Goal: Transaction & Acquisition: Purchase product/service

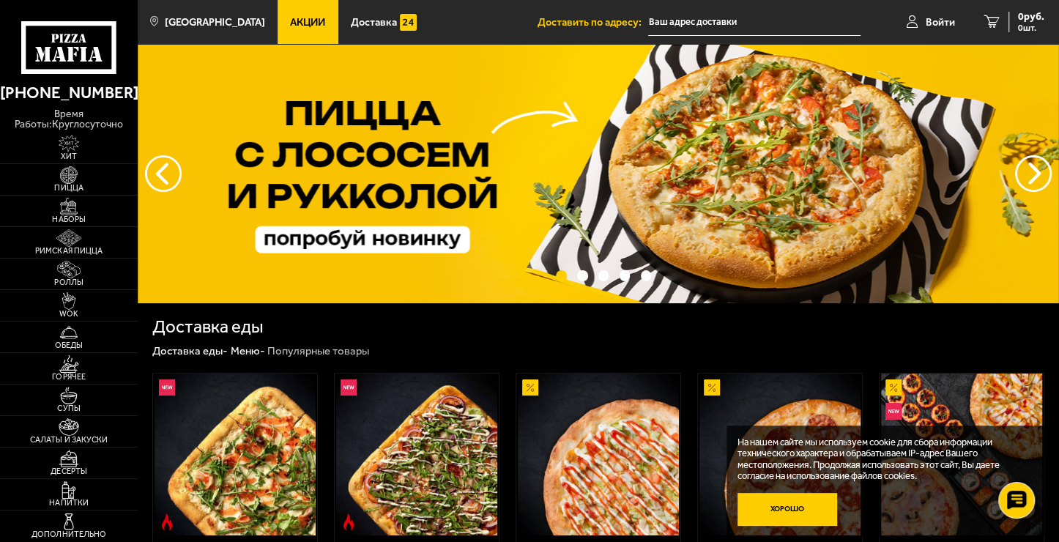
click at [818, 516] on button "Хорошо" at bounding box center [788, 509] width 100 height 33
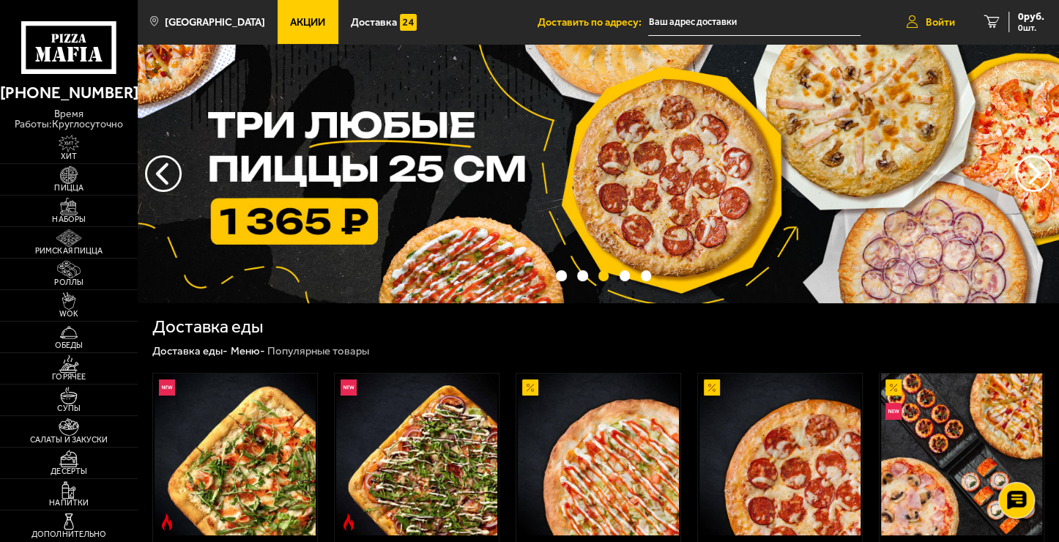
click at [932, 26] on span "Войти" at bounding box center [940, 22] width 29 height 10
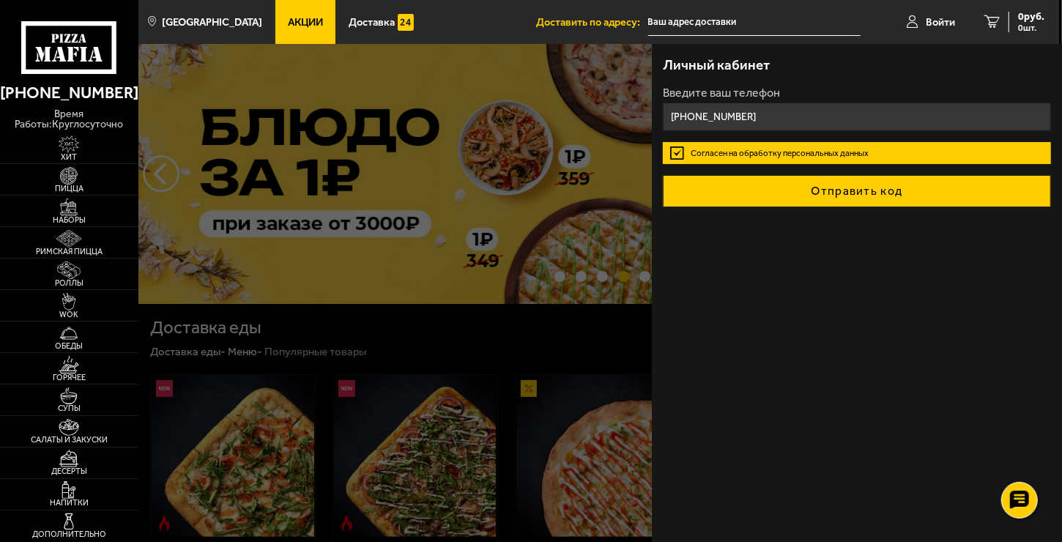
type input "+7 (964) 327-41-35"
click at [822, 199] on button "Отправить код" at bounding box center [857, 191] width 388 height 32
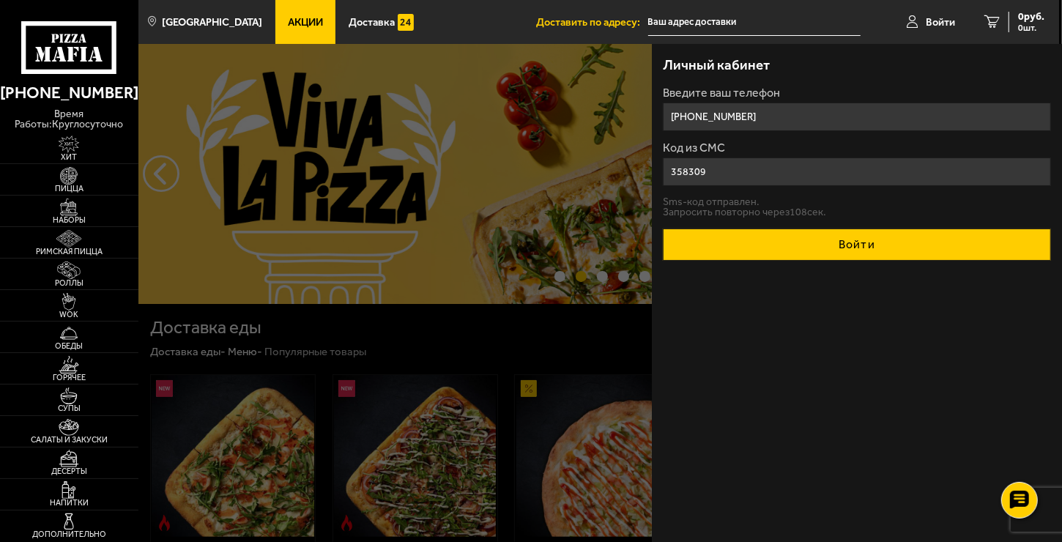
type input "358309"
click at [873, 237] on button "Войти" at bounding box center [857, 245] width 388 height 32
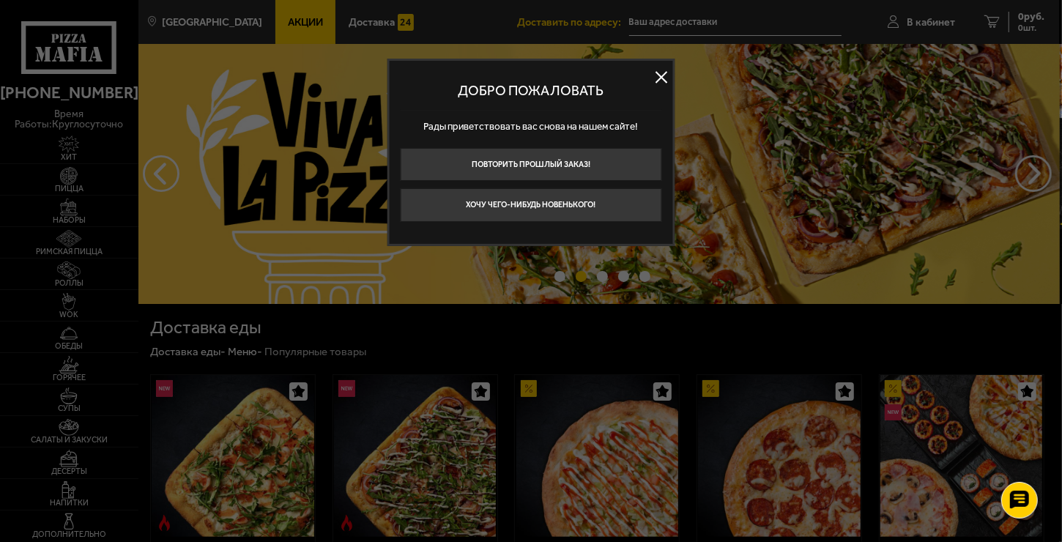
drag, startPoint x: 657, startPoint y: 77, endPoint x: 657, endPoint y: 94, distance: 16.8
click at [657, 78] on button at bounding box center [661, 77] width 22 height 22
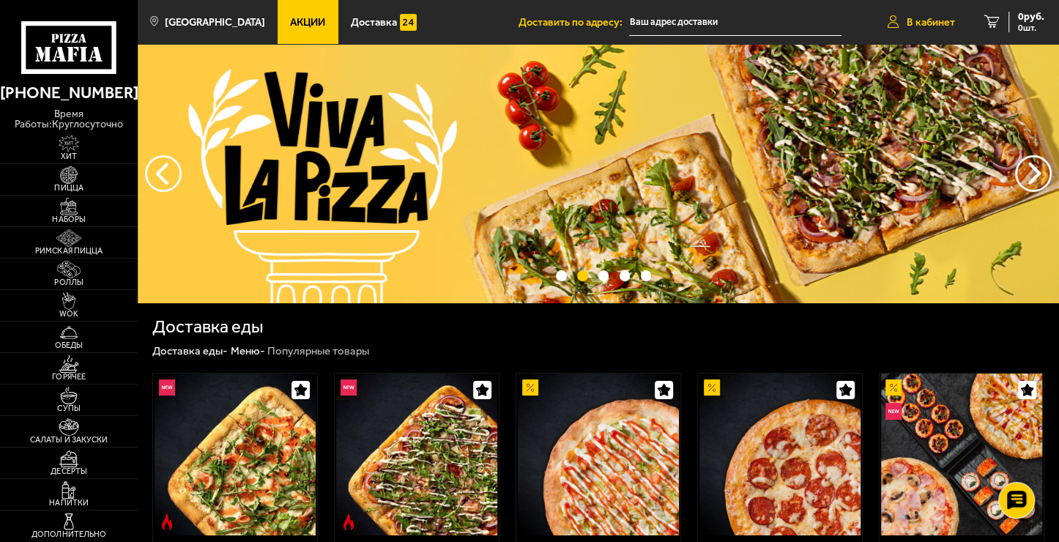
click at [920, 25] on span "В кабинет" at bounding box center [931, 22] width 48 height 10
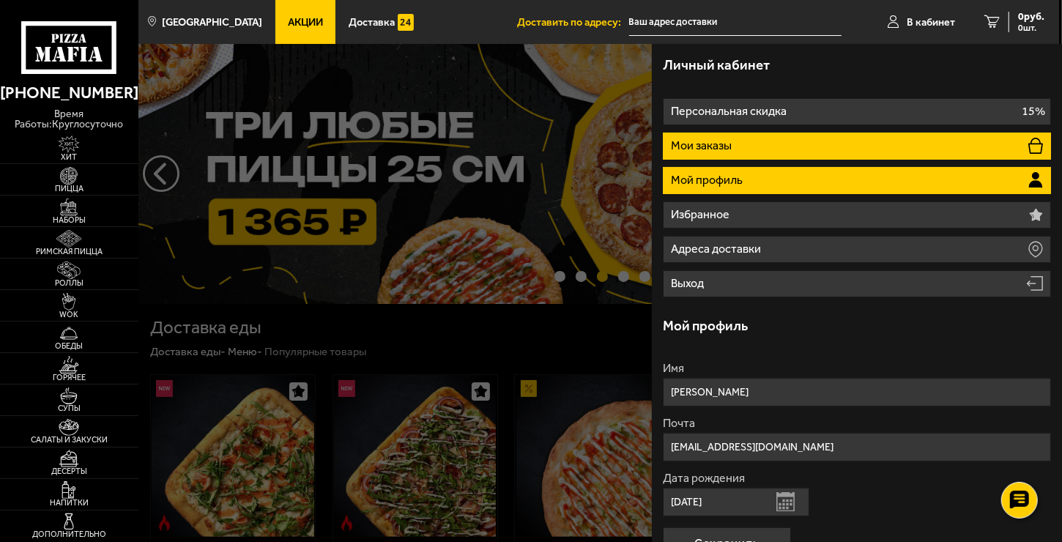
click at [742, 149] on li "Мои заказы" at bounding box center [857, 146] width 388 height 27
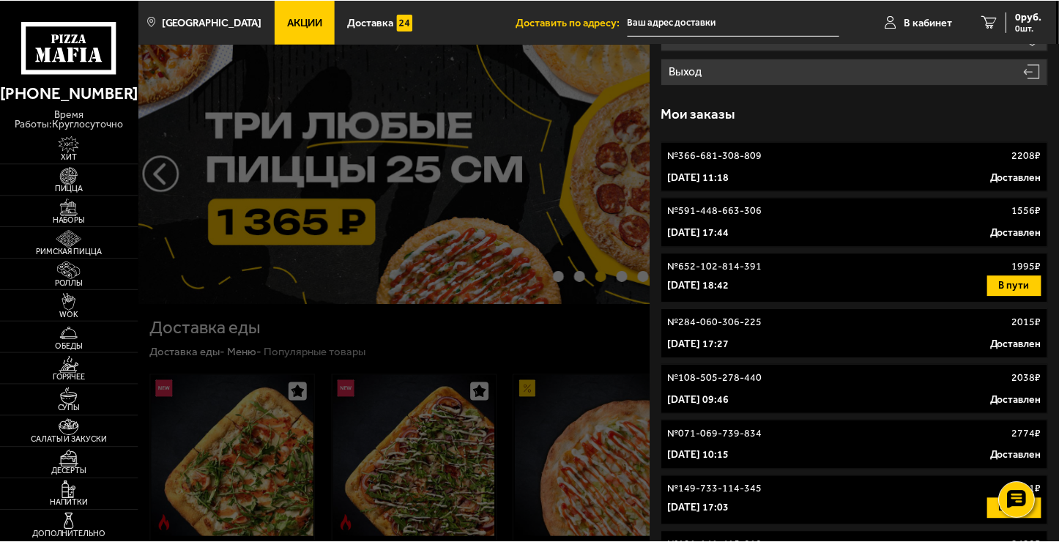
scroll to position [220, 0]
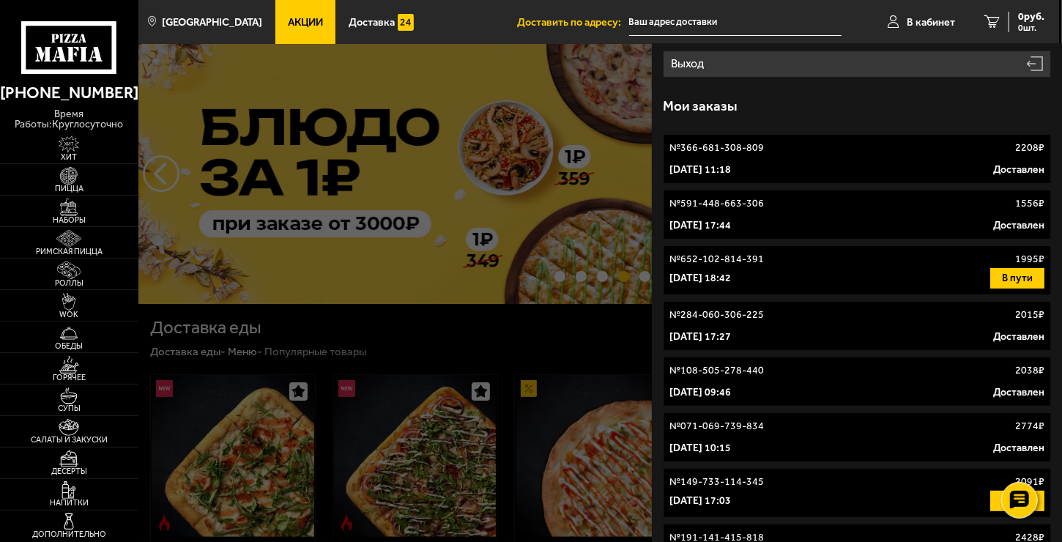
click at [803, 166] on div "1 сентября 2025 г. 11:18 Доставлен" at bounding box center [856, 170] width 375 height 15
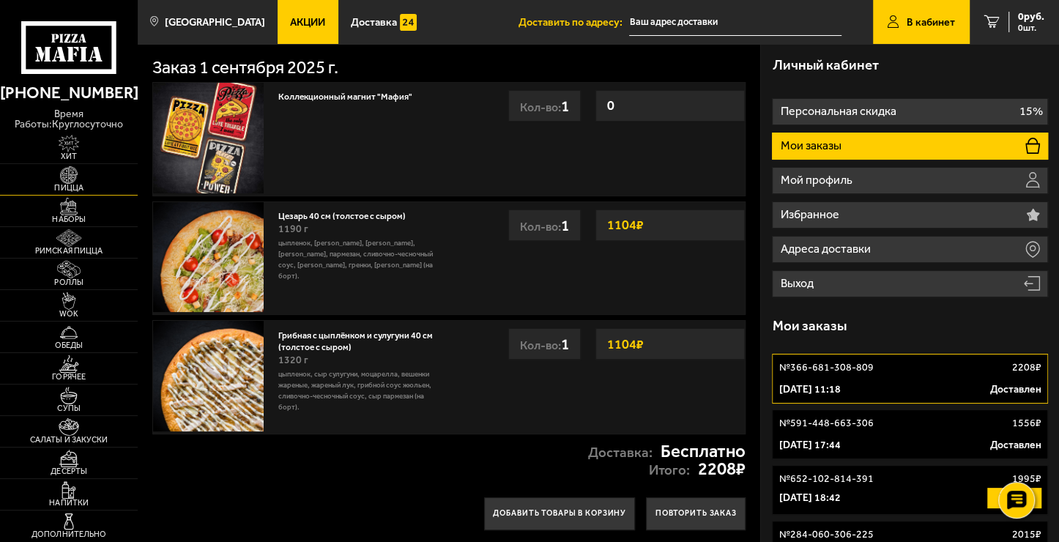
click at [56, 179] on img at bounding box center [69, 175] width 42 height 18
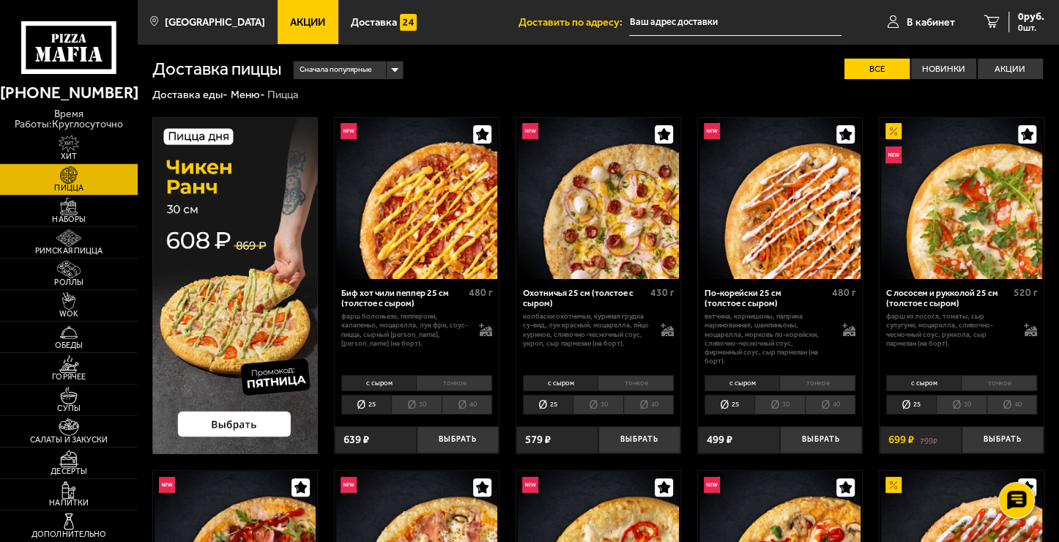
click at [645, 404] on li "40" at bounding box center [648, 405] width 51 height 20
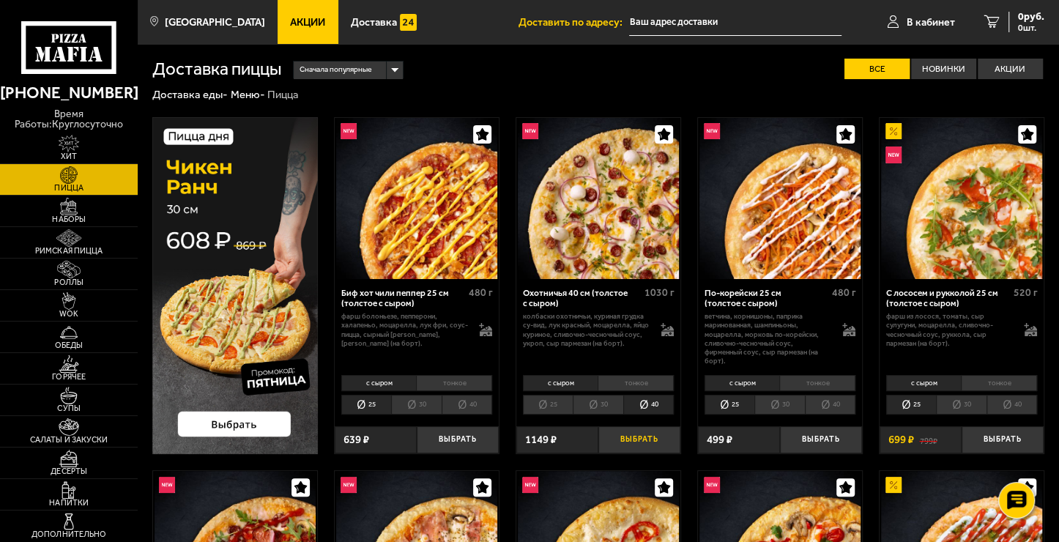
click at [651, 442] on button "Выбрать" at bounding box center [639, 439] width 82 height 27
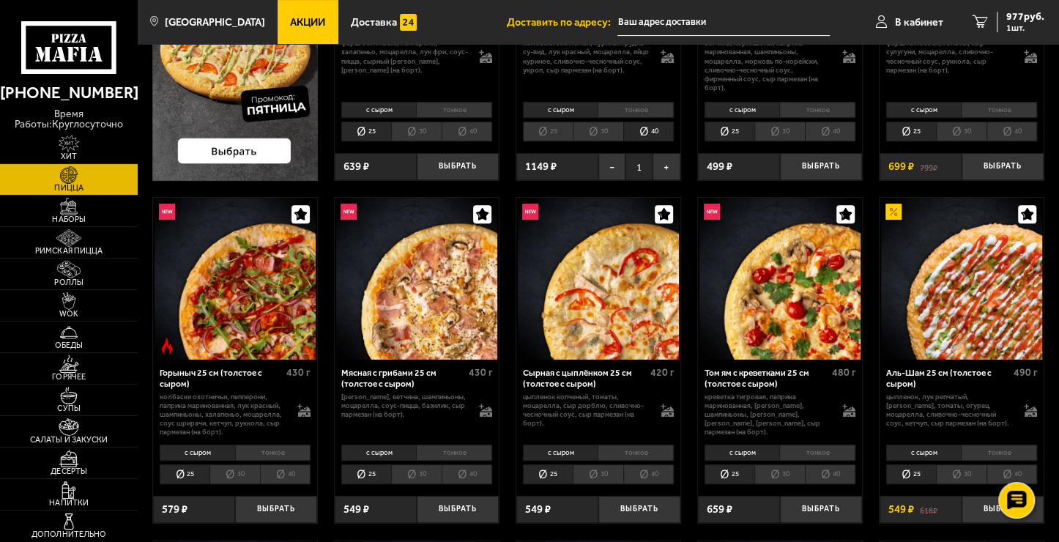
scroll to position [366, 0]
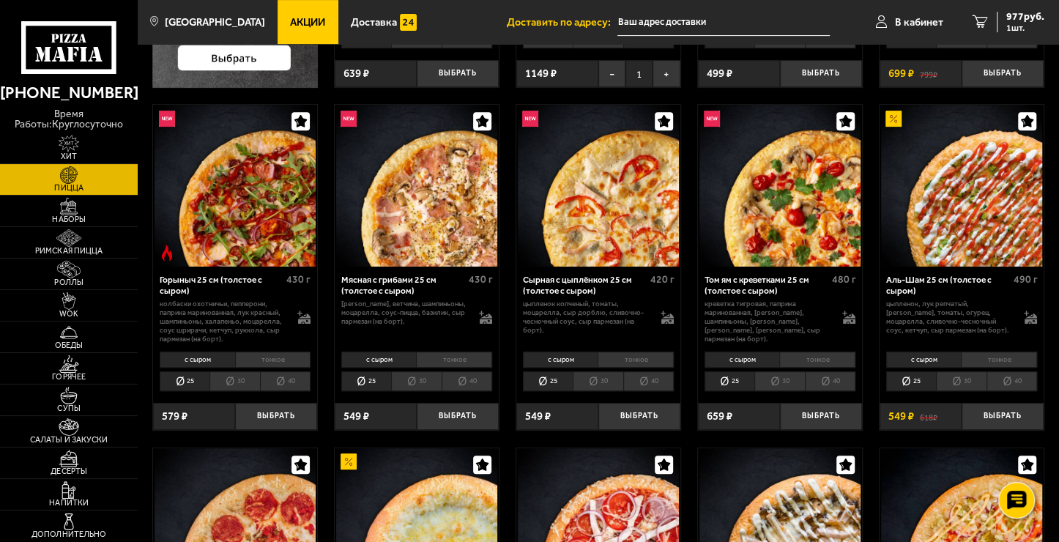
click at [665, 382] on li "40" at bounding box center [648, 381] width 51 height 20
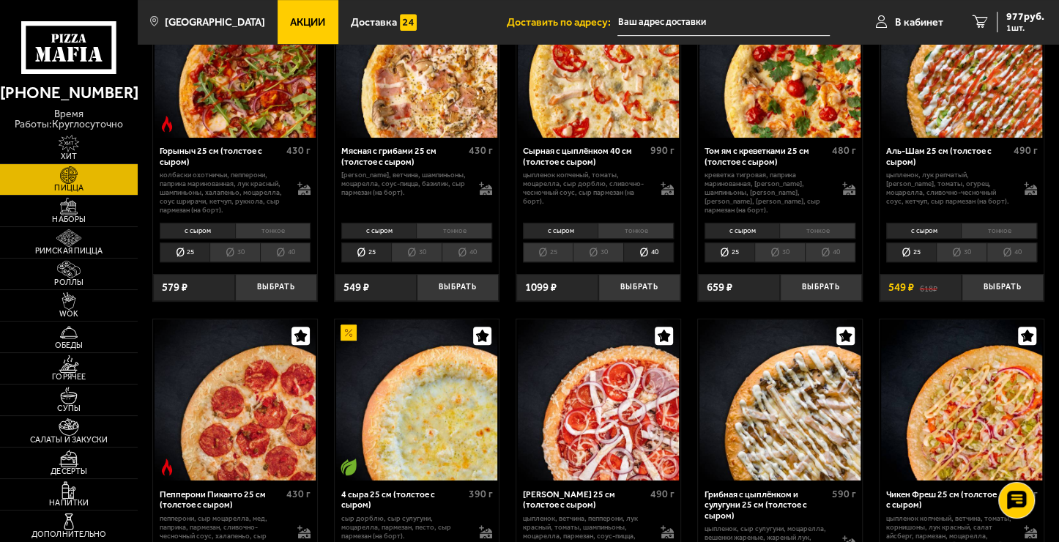
scroll to position [513, 0]
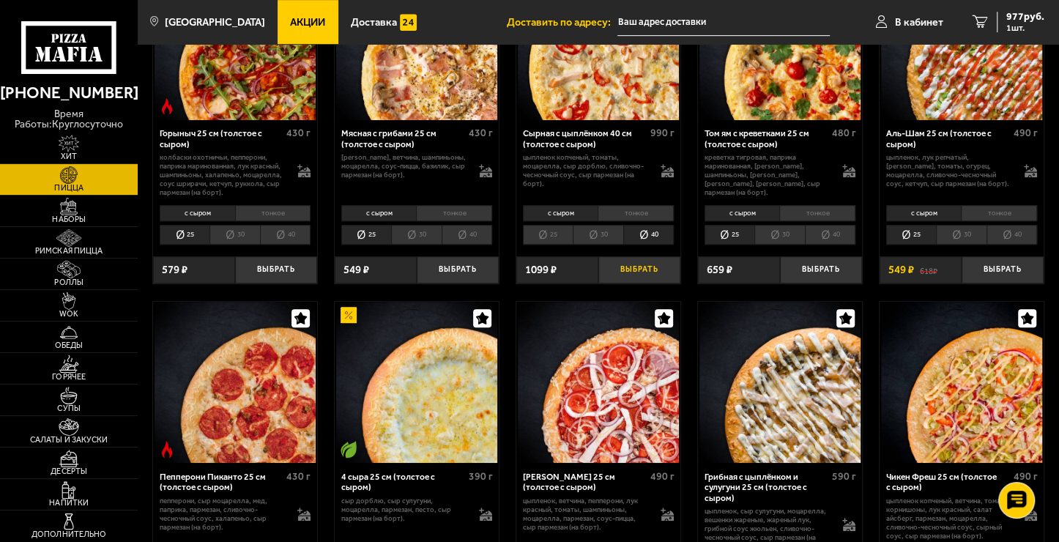
click at [639, 266] on button "Выбрать" at bounding box center [639, 269] width 82 height 27
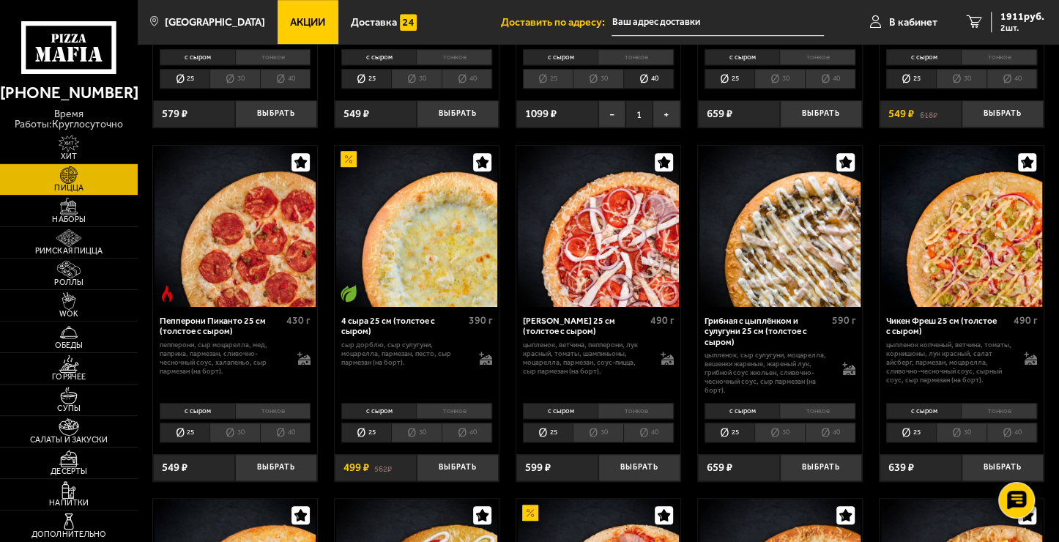
scroll to position [732, 0]
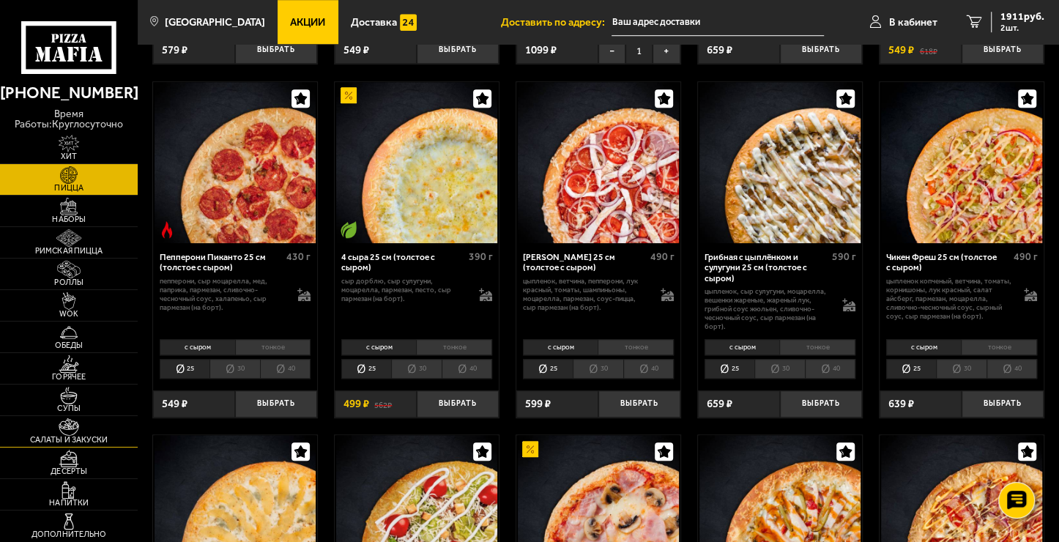
click at [71, 429] on img at bounding box center [69, 427] width 42 height 18
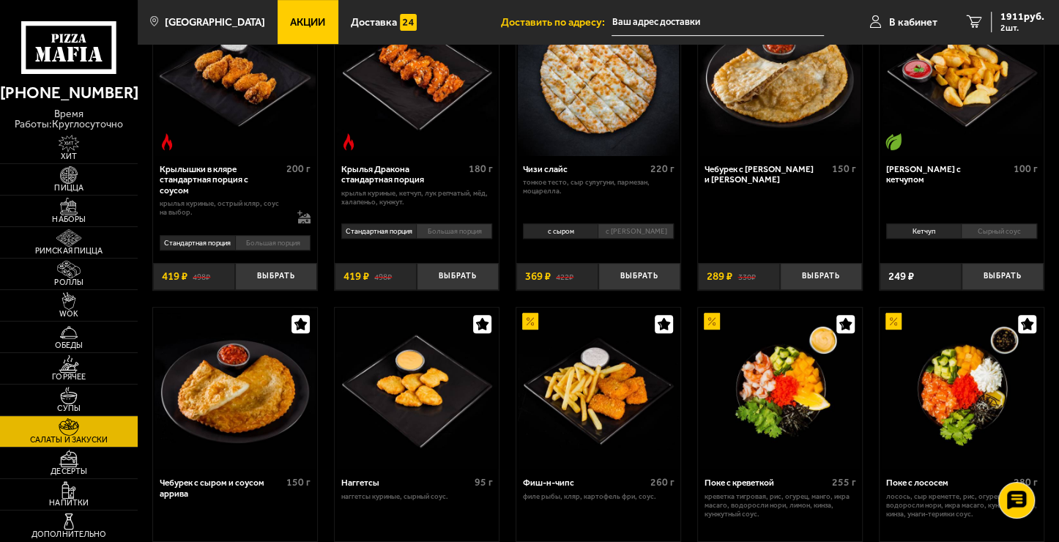
scroll to position [513, 0]
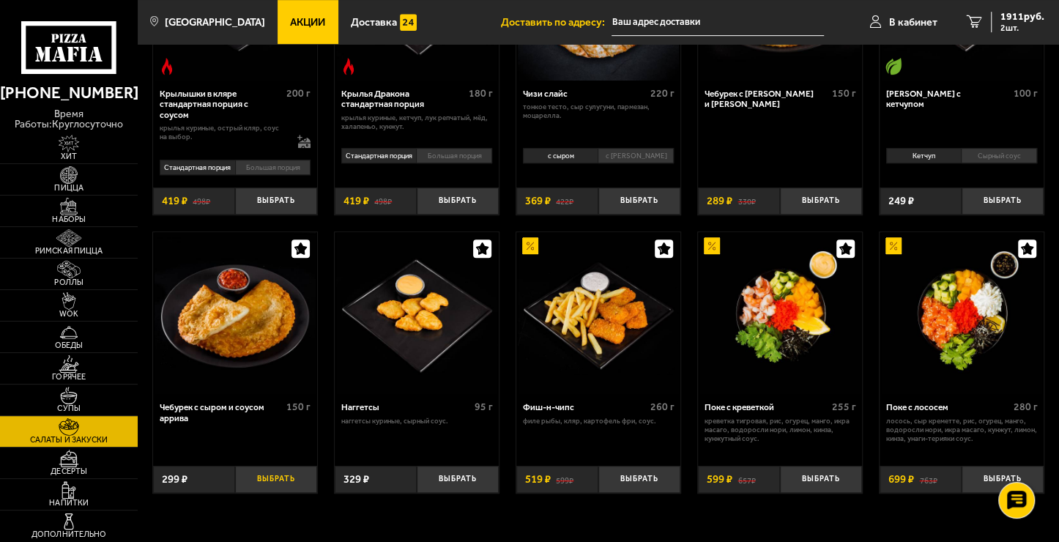
click at [262, 485] on button "Выбрать" at bounding box center [276, 479] width 82 height 27
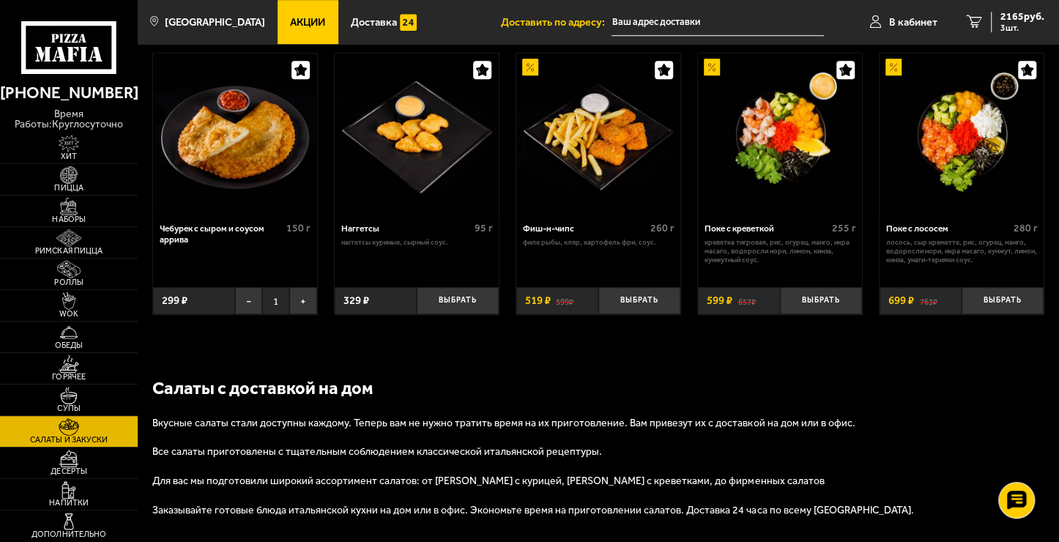
scroll to position [786, 0]
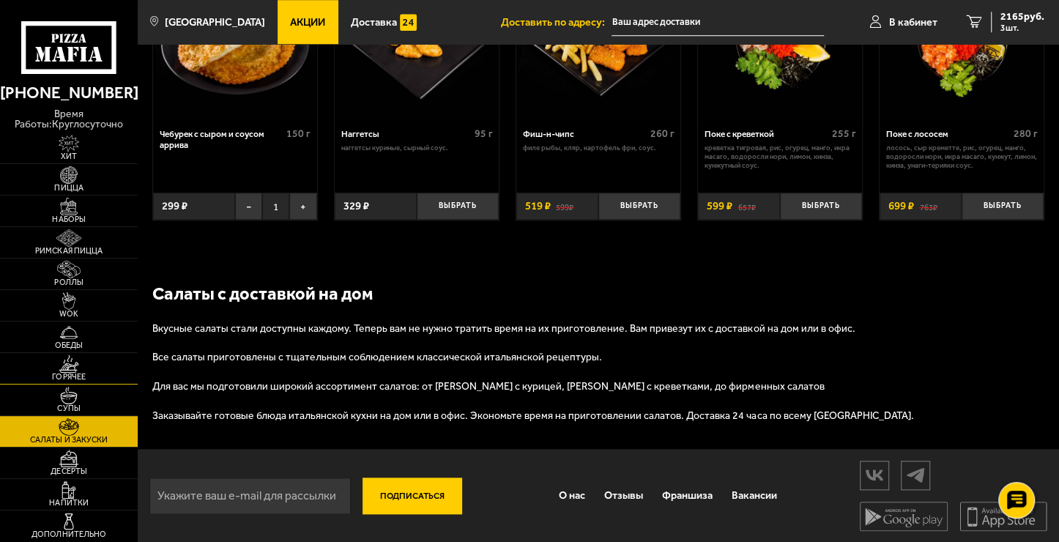
click at [65, 370] on img at bounding box center [69, 364] width 42 height 18
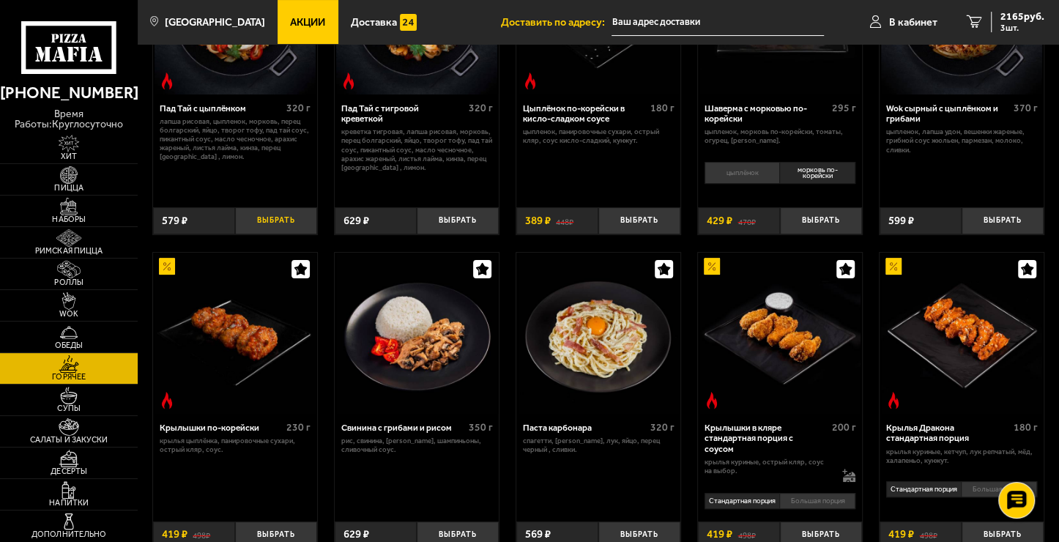
scroll to position [293, 0]
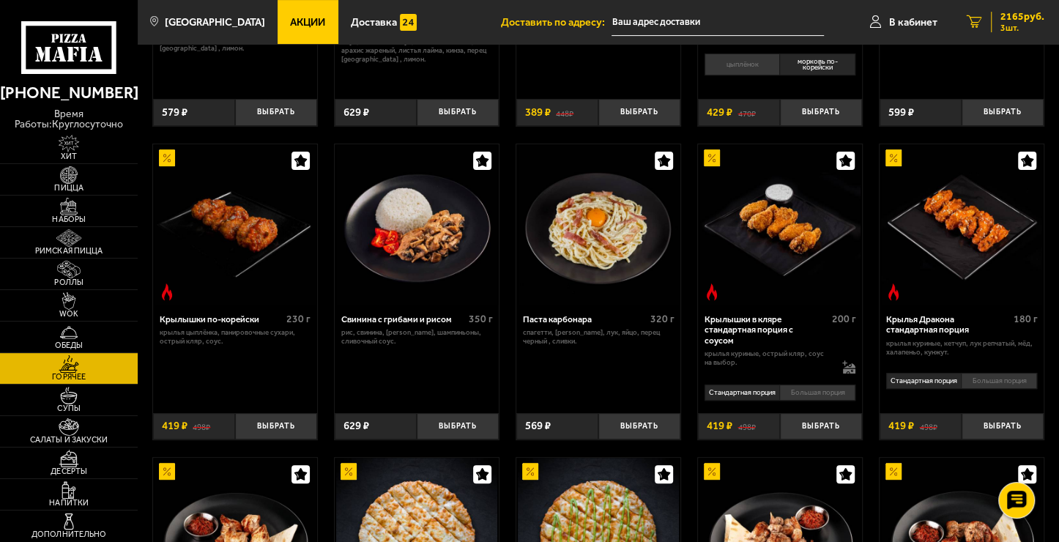
click at [1008, 21] on span "2165 руб." at bounding box center [1023, 17] width 44 height 10
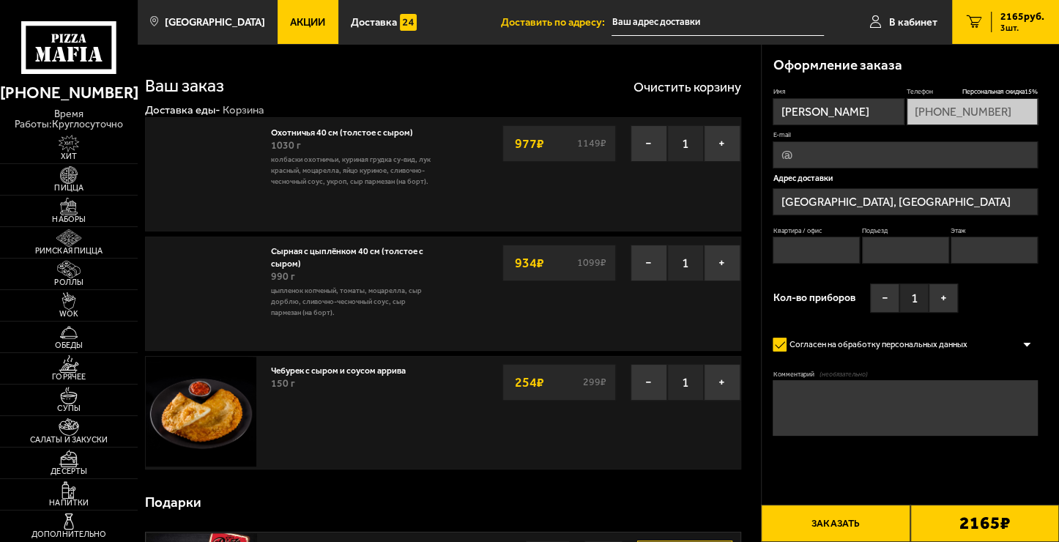
type input "Пискарёвский проспект, 37к2"
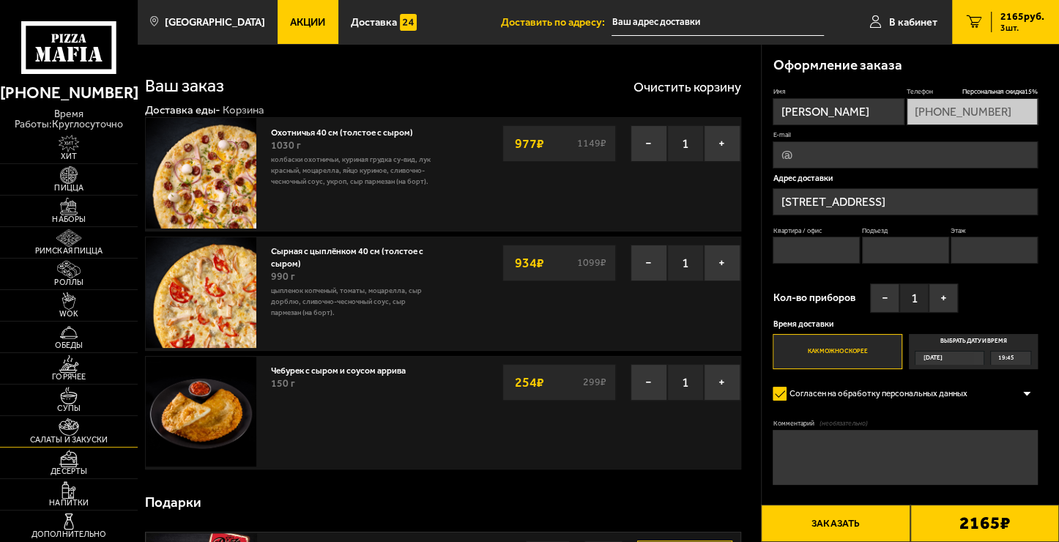
click at [48, 434] on img at bounding box center [69, 427] width 42 height 18
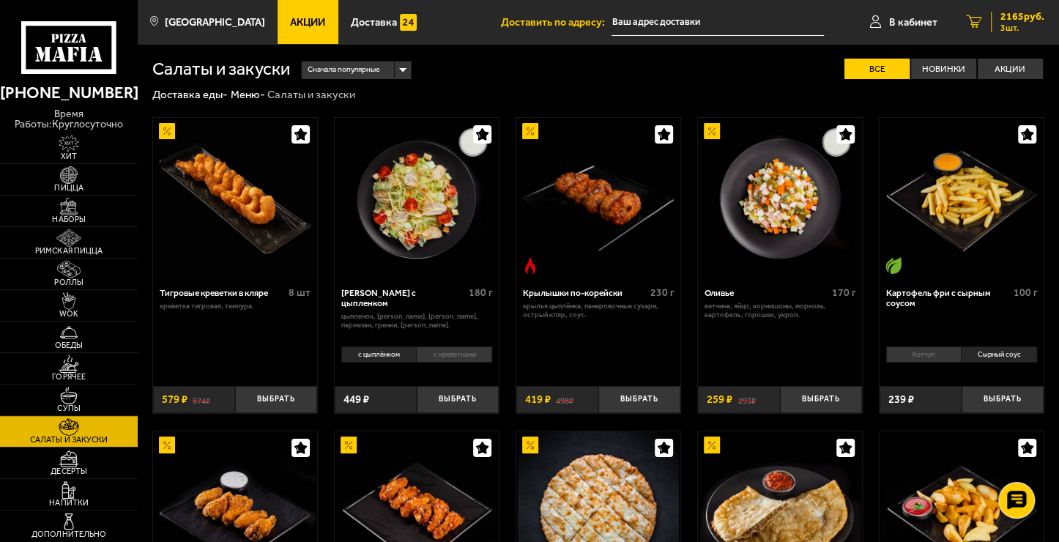
click at [1025, 24] on span "3 шт." at bounding box center [1023, 27] width 44 height 9
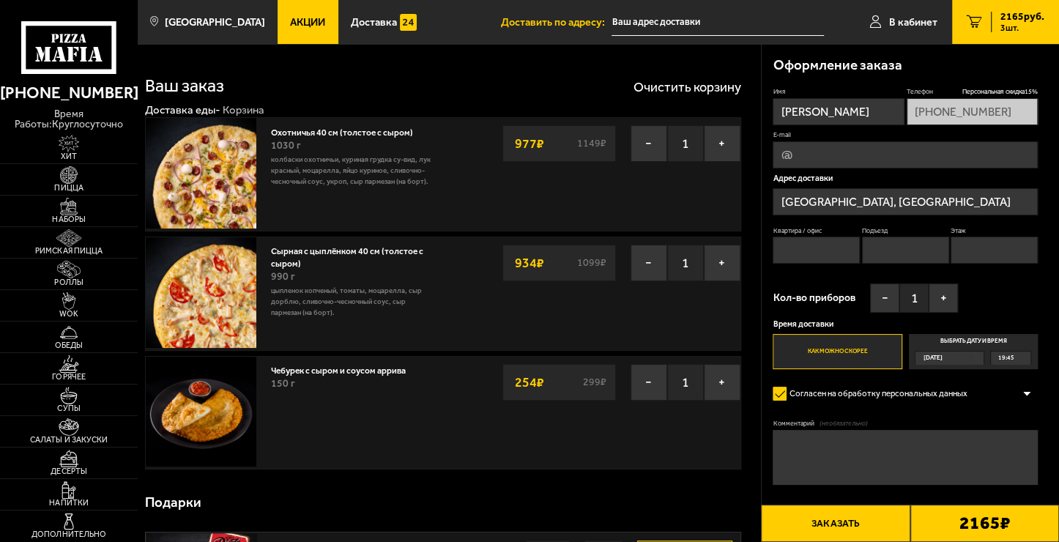
click at [891, 155] on input "E-mail" at bounding box center [905, 154] width 265 height 27
type input "salutic@mail.ru"
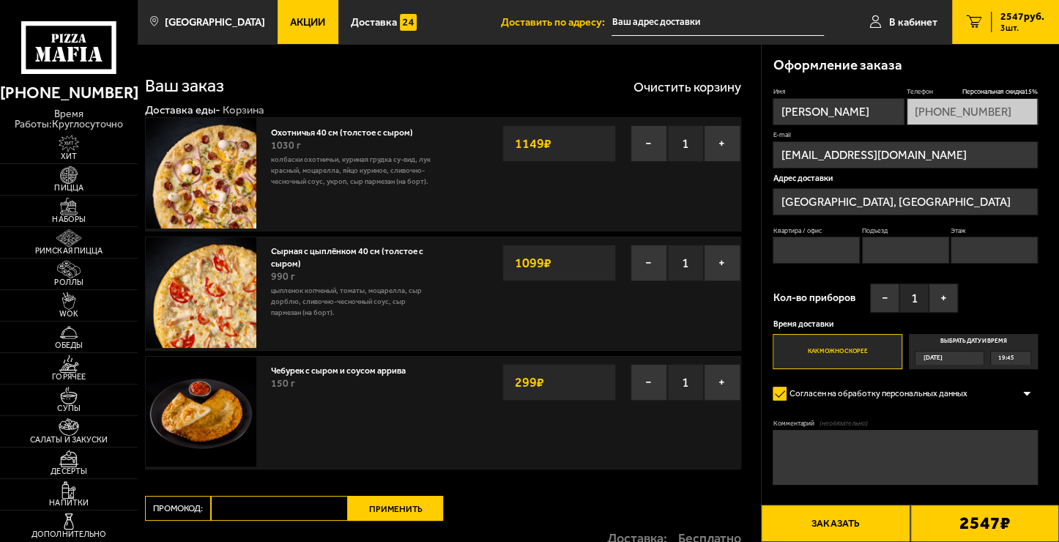
click at [823, 251] on input "Квартира / офис" at bounding box center [816, 250] width 87 height 27
type input "71"
type input "Пискарёвский проспект, 37к2"
click at [900, 252] on input "Подъезд" at bounding box center [905, 250] width 87 height 27
type input "2"
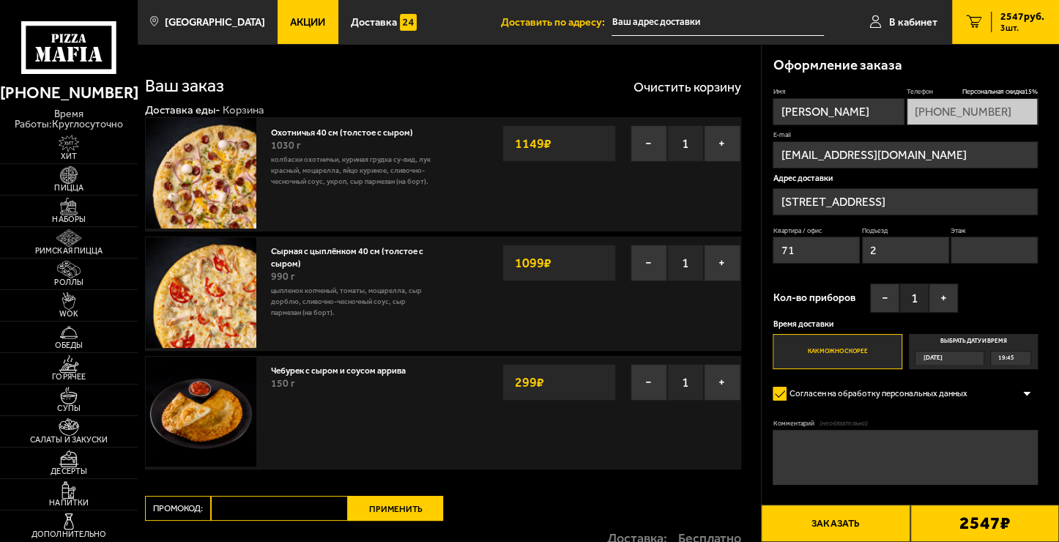
click at [991, 251] on input "Этаж" at bounding box center [994, 250] width 87 height 27
type input "3"
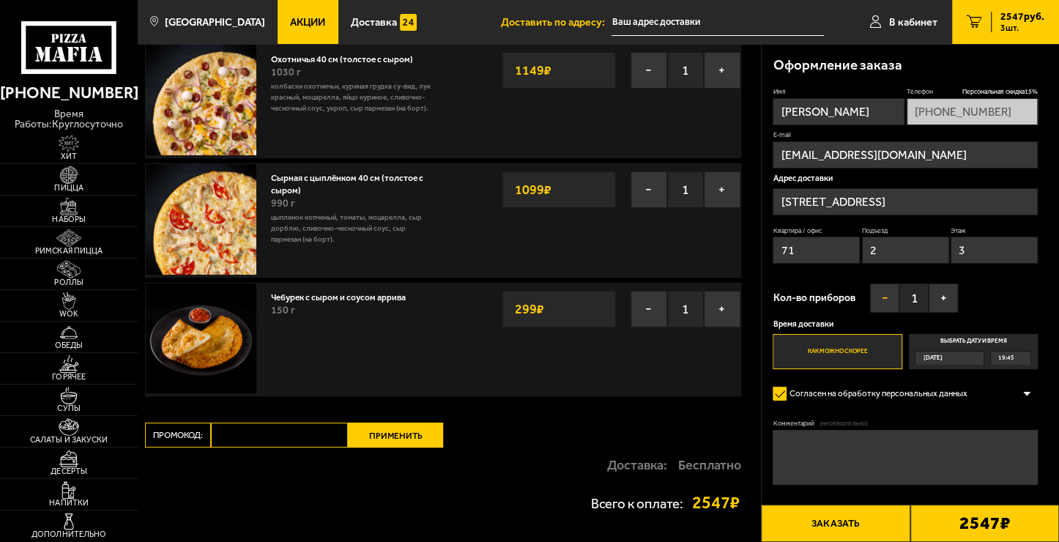
click at [889, 291] on button "−" at bounding box center [884, 297] width 29 height 29
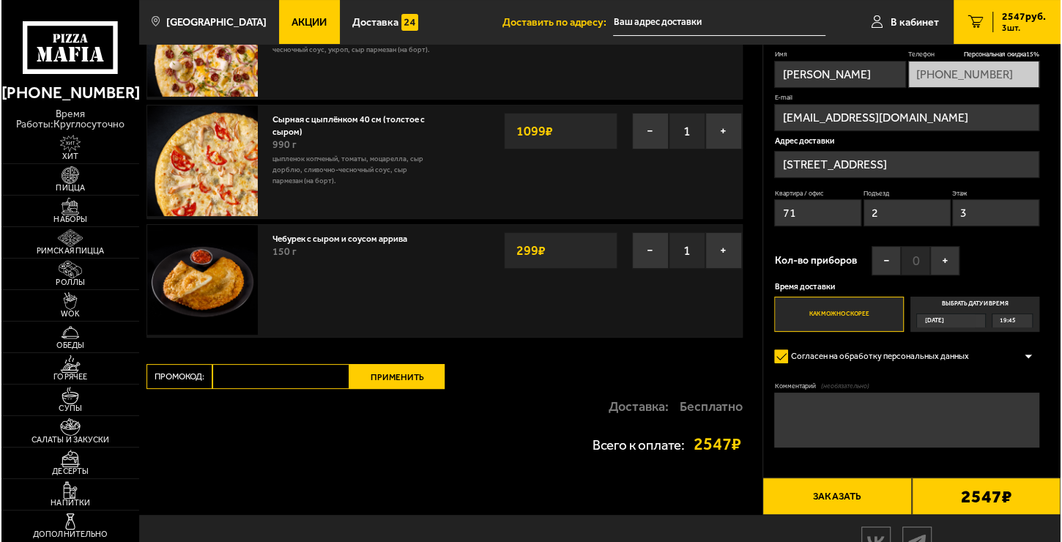
scroll to position [197, 0]
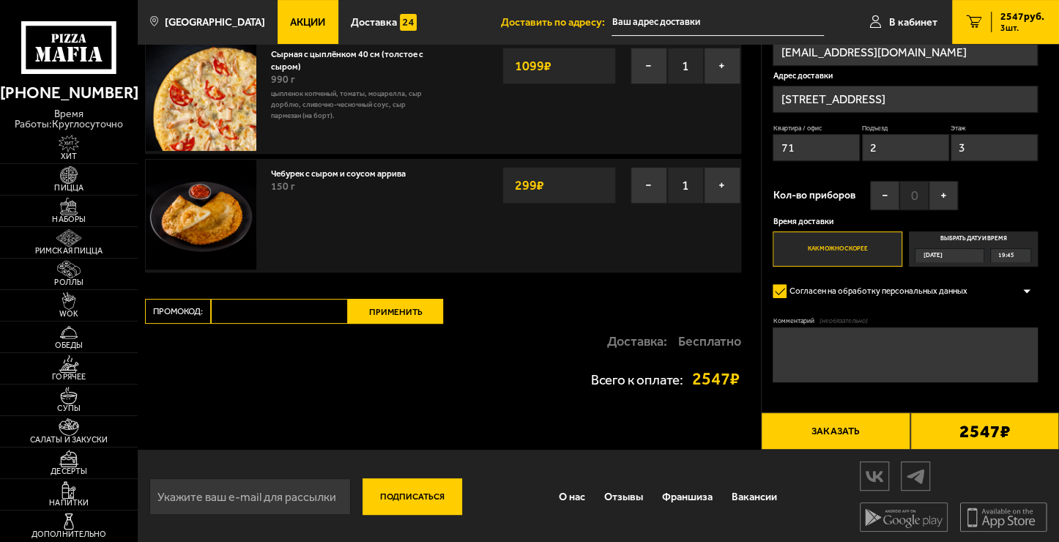
click at [834, 435] on button "Заказать" at bounding box center [835, 430] width 149 height 37
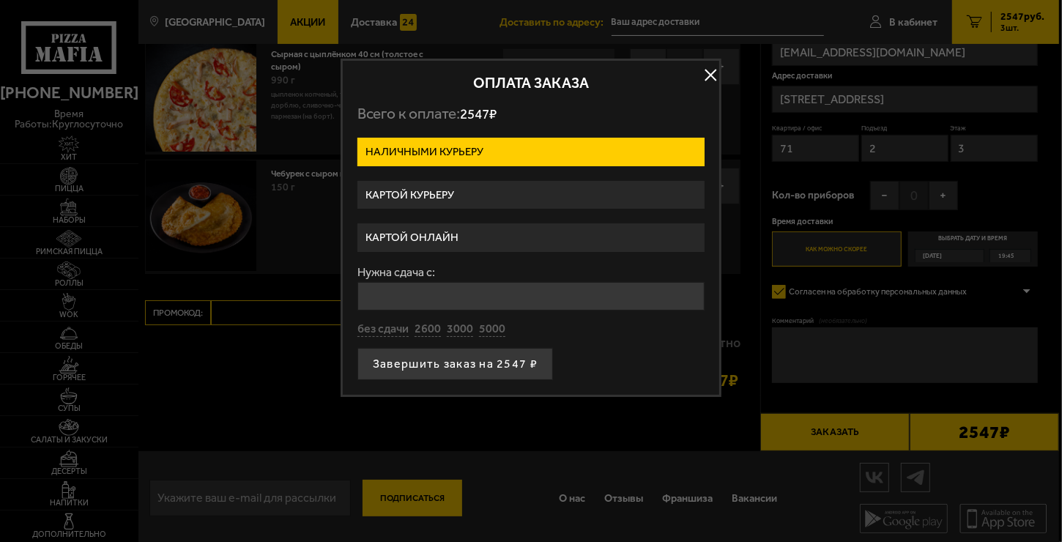
click at [429, 231] on label "Картой онлайн" at bounding box center [530, 237] width 347 height 29
click at [0, 0] on input "Картой онлайн" at bounding box center [0, 0] width 0 height 0
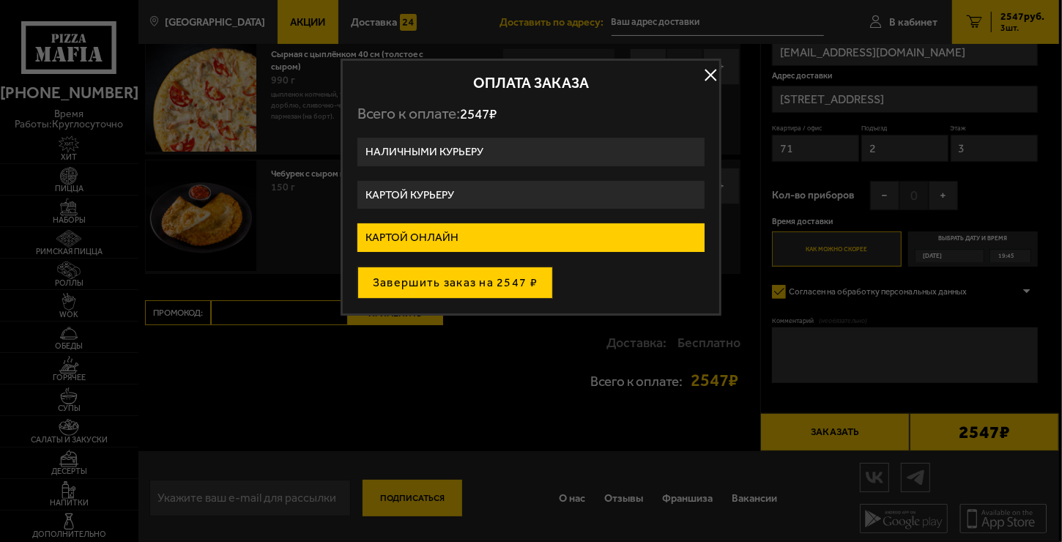
click at [467, 276] on button "Завершить заказ на 2547 ₽" at bounding box center [455, 283] width 196 height 32
